Goal: Communication & Community: Connect with others

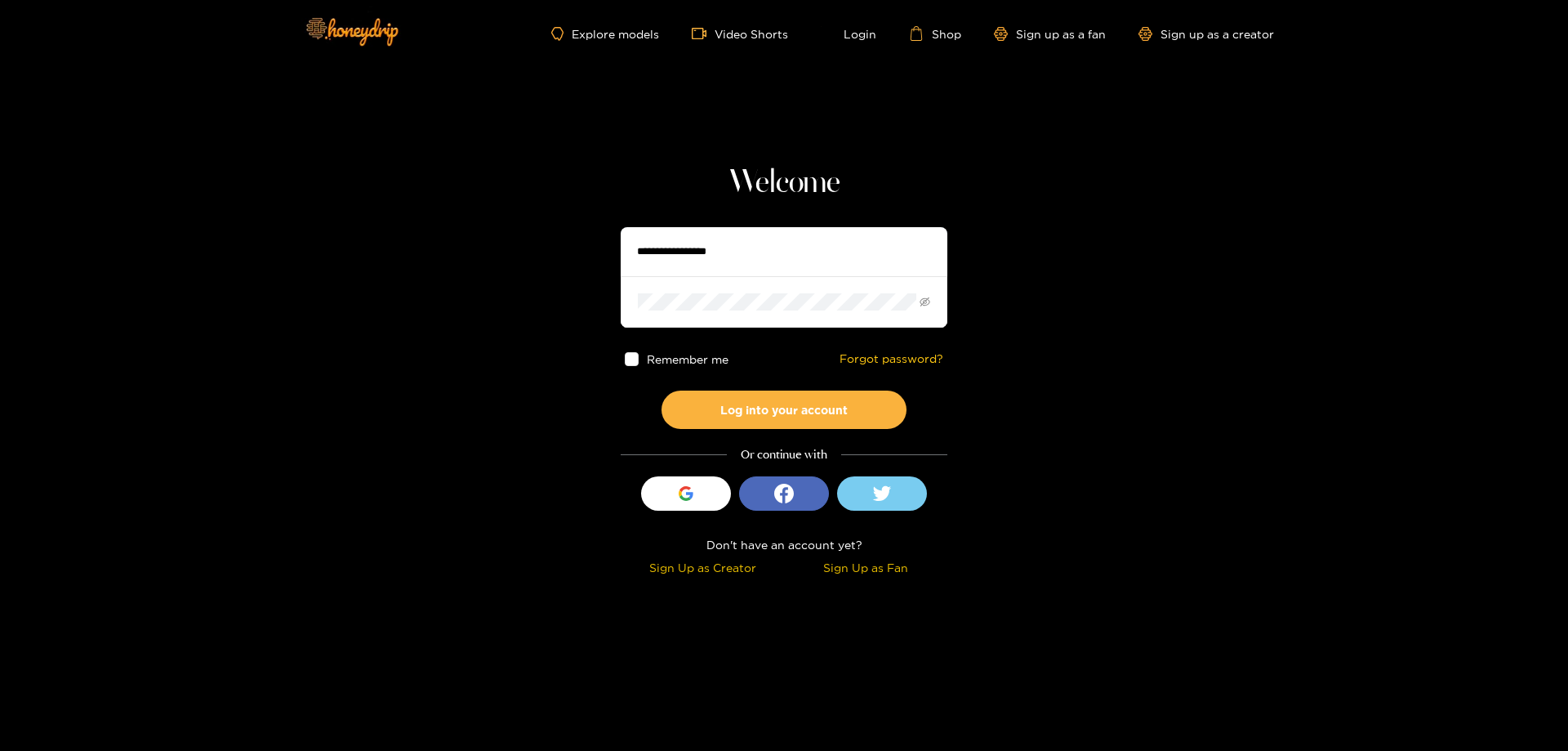
type input "**********"
click at [624, 362] on div "Remember me Forgot password?" at bounding box center [784, 359] width 327 height 63
click at [637, 363] on span at bounding box center [632, 359] width 14 height 14
click at [766, 427] on button "Log into your account" at bounding box center [784, 409] width 245 height 39
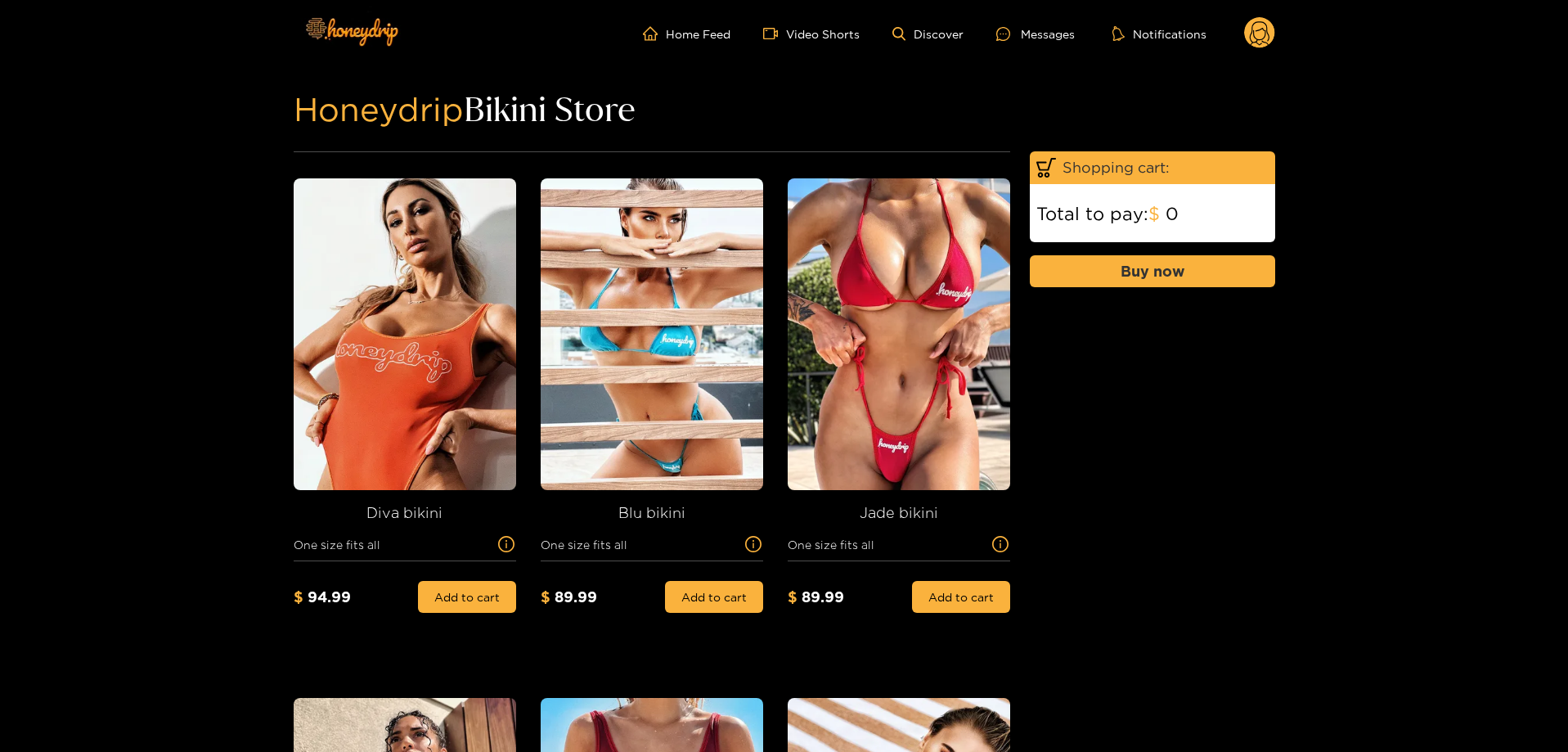
click at [1012, 44] on ul "Home Feed Video Shorts Discover Messages Notifications" at bounding box center [958, 33] width 632 height 33
click at [1016, 39] on div at bounding box center [1009, 33] width 25 height 14
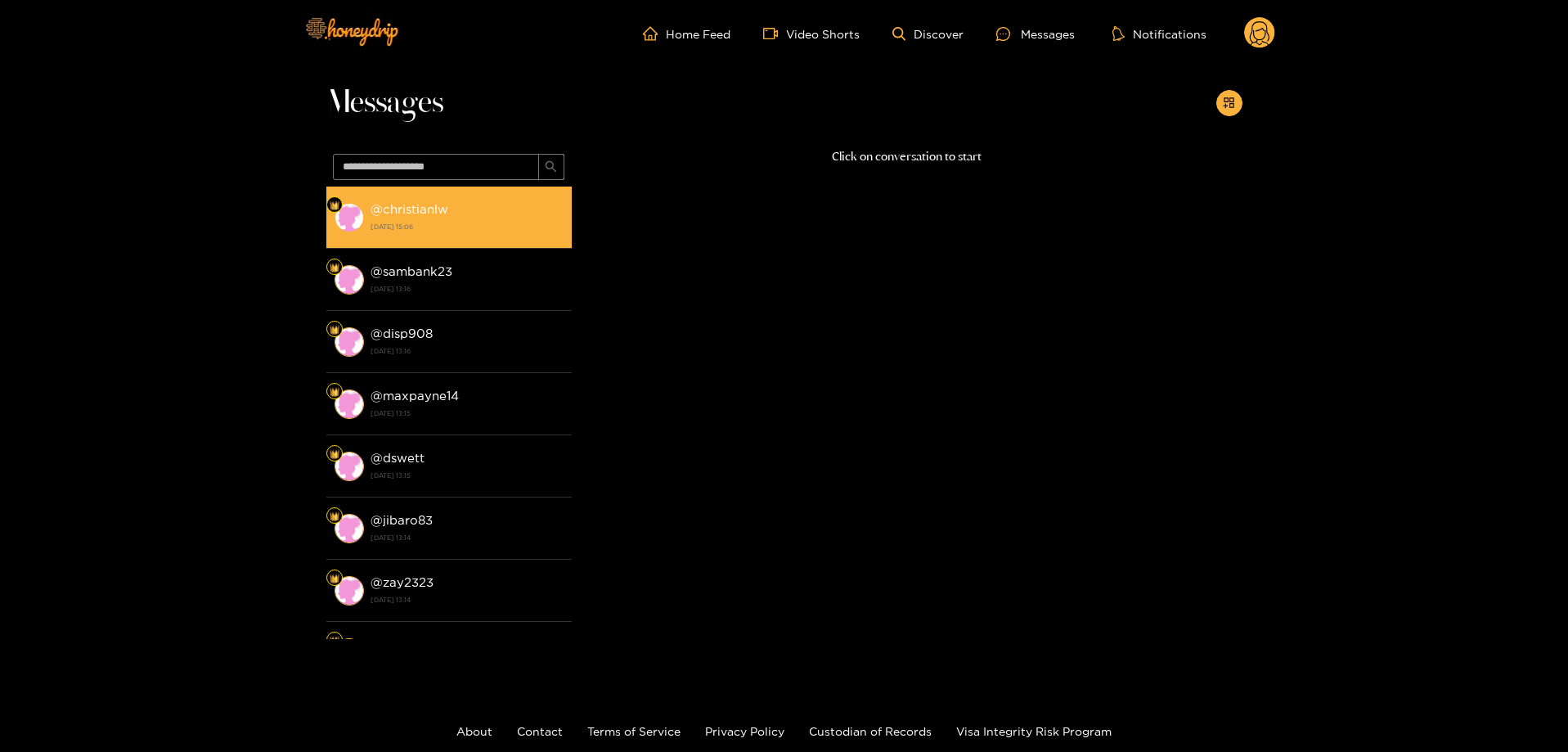
click at [438, 199] on div "@ christianlw [DATE] 15:06" at bounding box center [467, 217] width 193 height 37
